Goal: Task Accomplishment & Management: Use online tool/utility

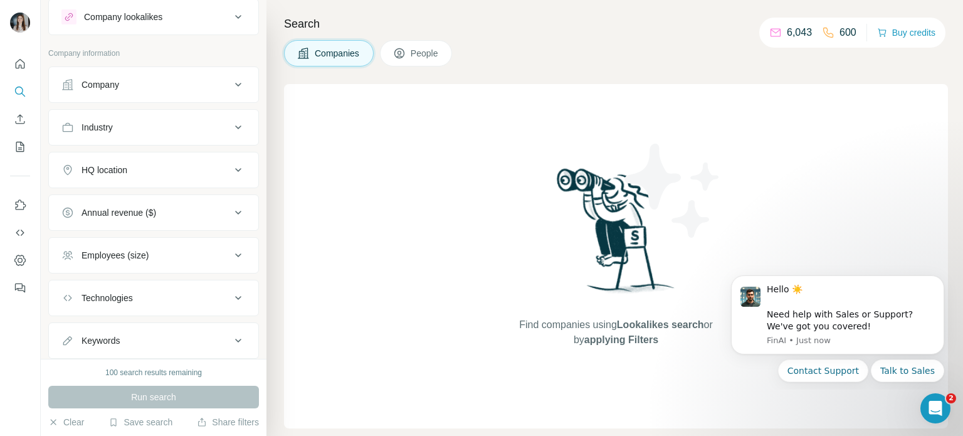
scroll to position [66, 0]
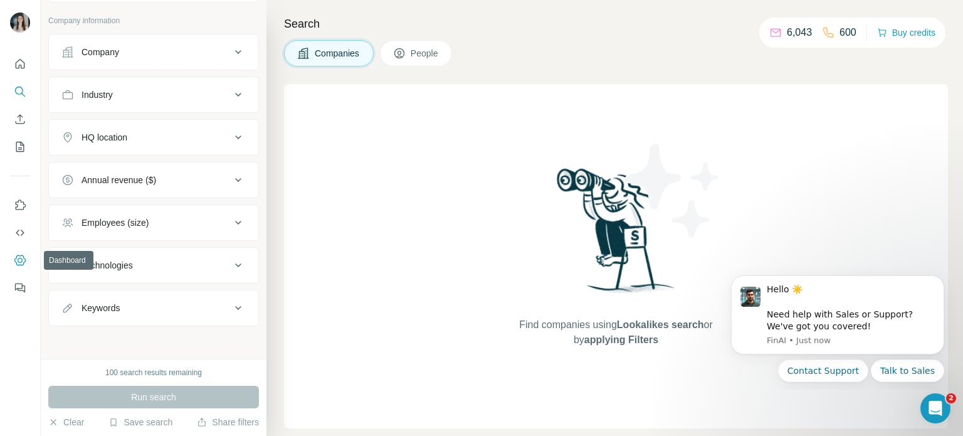
click at [22, 264] on icon "Dashboard" at bounding box center [20, 260] width 13 height 13
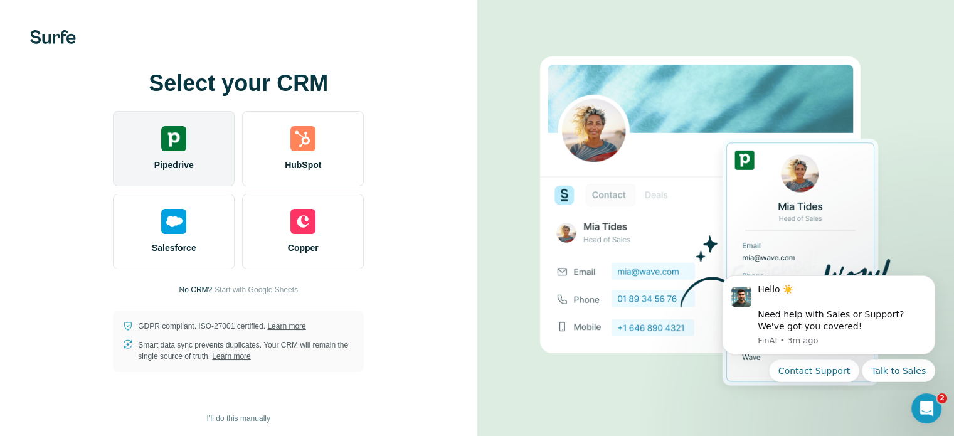
click at [172, 148] on img at bounding box center [173, 138] width 25 height 25
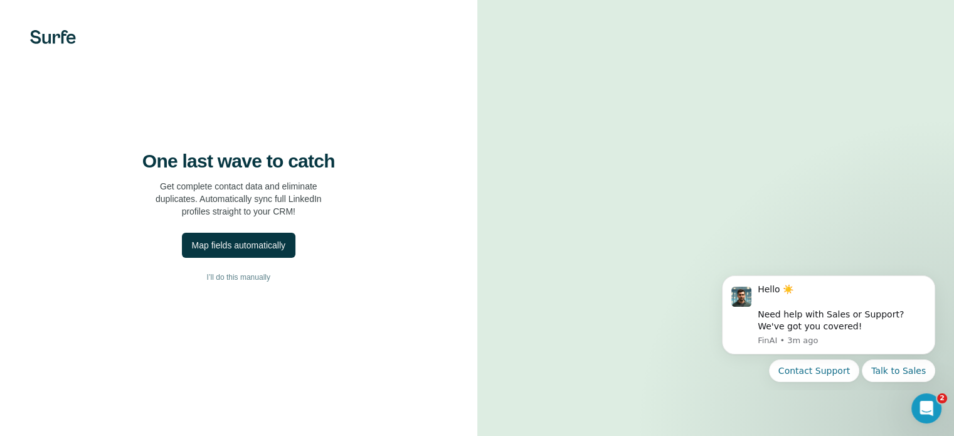
click at [240, 251] on div "Map fields automatically" at bounding box center [238, 245] width 93 height 13
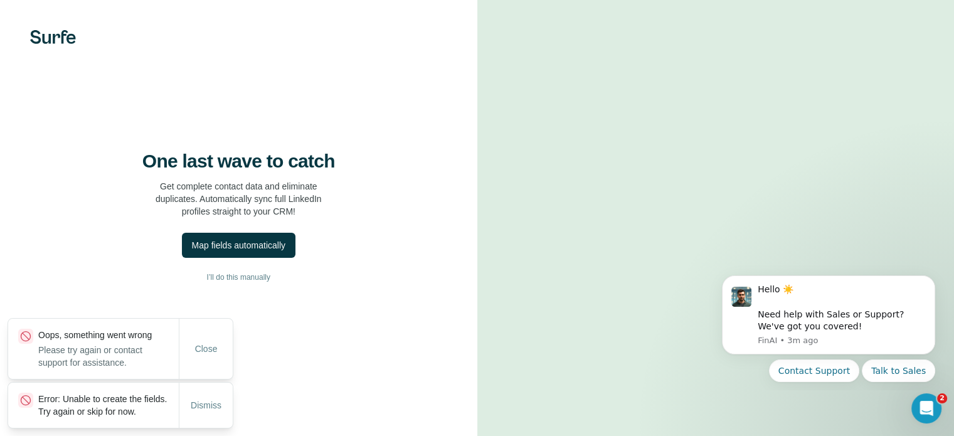
click at [240, 251] on div "Map fields automatically" at bounding box center [238, 245] width 93 height 13
click at [230, 283] on span "I’ll do this manually" at bounding box center [238, 277] width 63 height 11
